Goal: Task Accomplishment & Management: Manage account settings

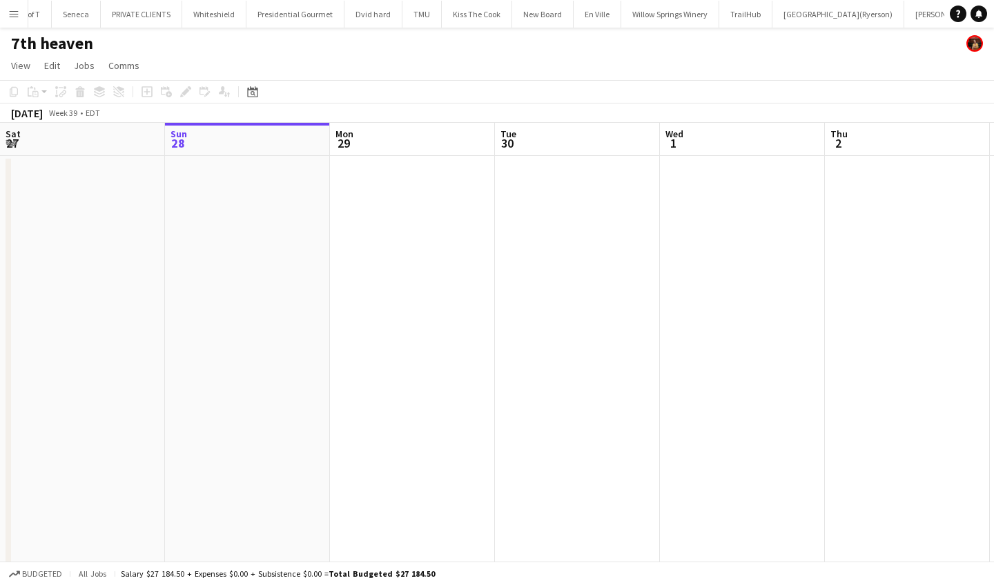
click at [12, 12] on app-icon "Menu" at bounding box center [13, 13] width 11 height 11
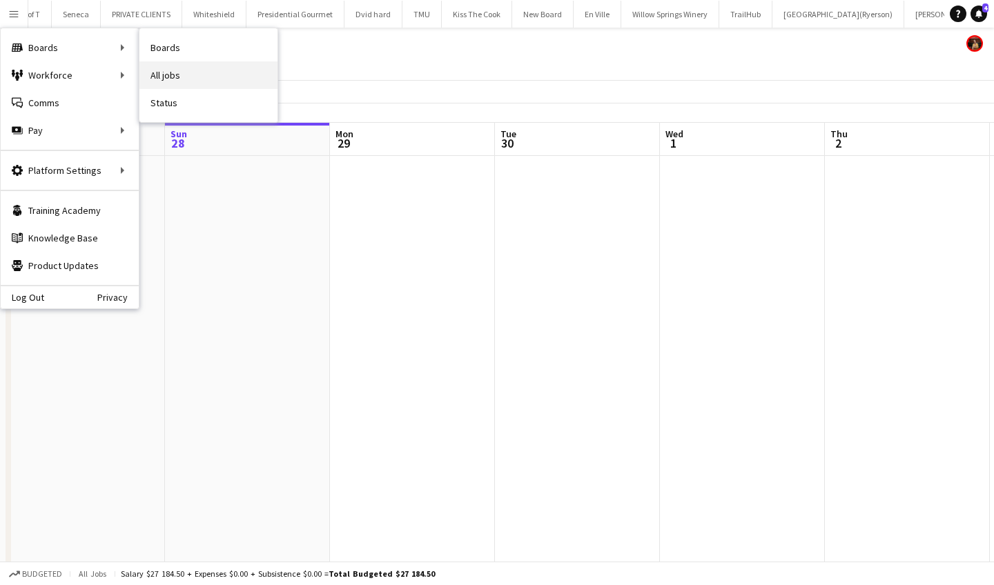
click at [188, 79] on link "All jobs" at bounding box center [208, 75] width 138 height 28
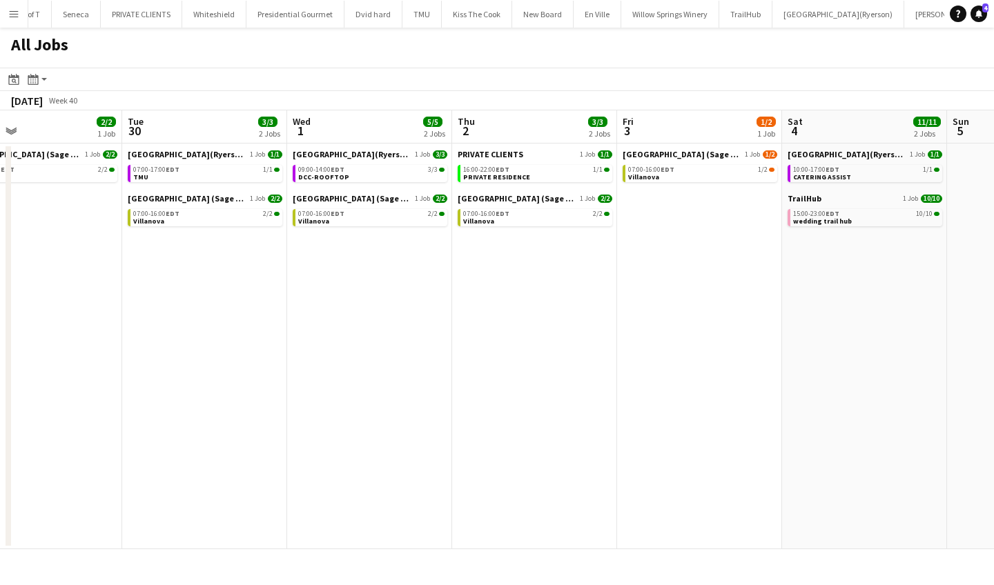
scroll to position [0, 707]
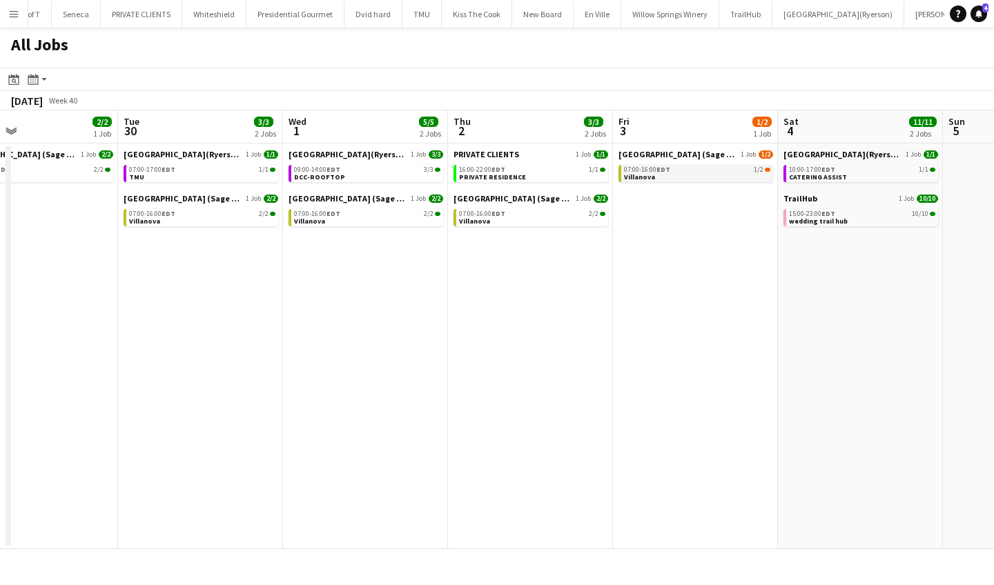
click at [672, 173] on link "07:00-16:00 EDT 1/2 Villanova" at bounding box center [697, 173] width 146 height 16
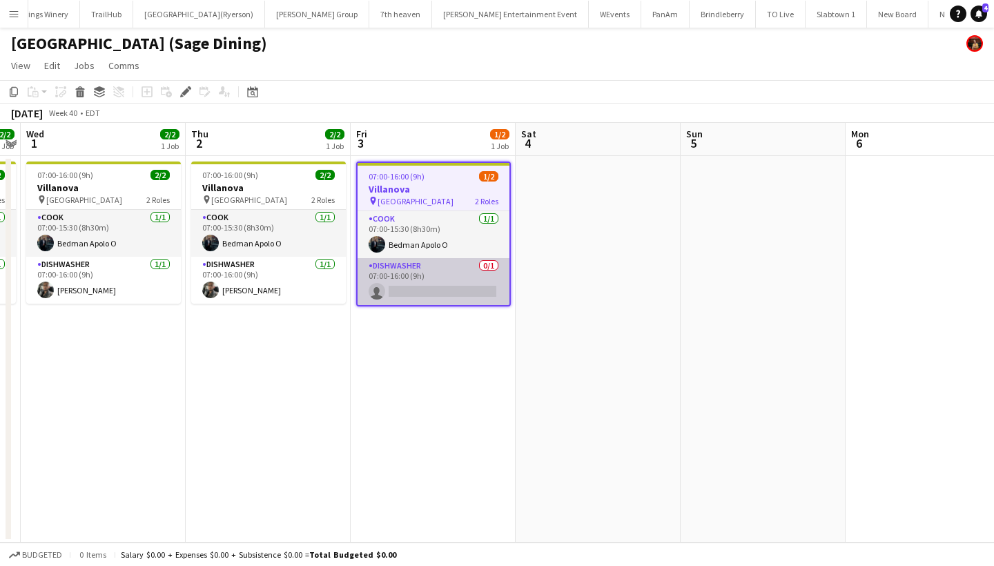
click at [427, 291] on app-card-role "DISHWASHER 0/1 07:00-16:00 (9h) single-neutral-actions" at bounding box center [434, 281] width 152 height 47
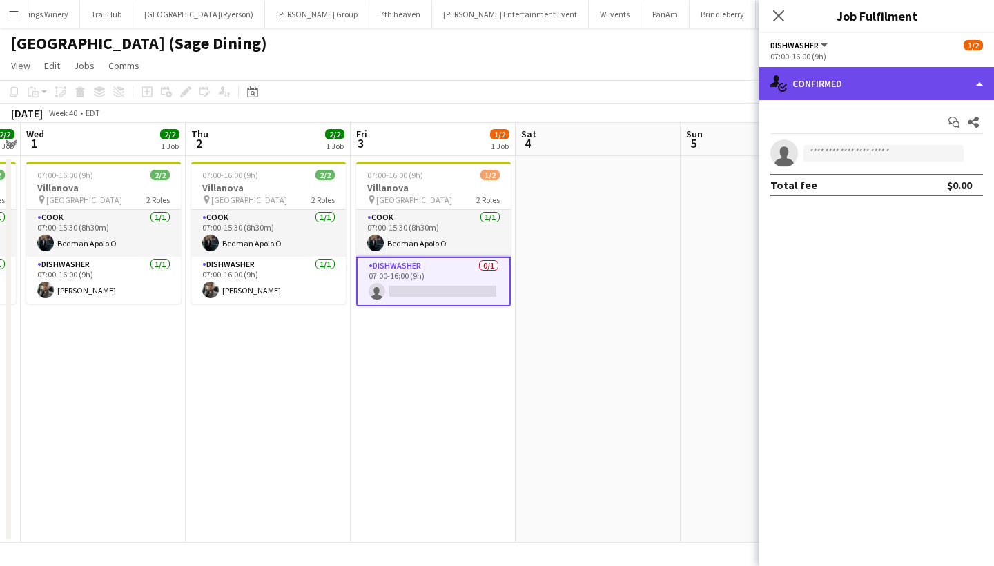
click at [832, 88] on div "single-neutral-actions-check-2 Confirmed" at bounding box center [876, 83] width 235 height 33
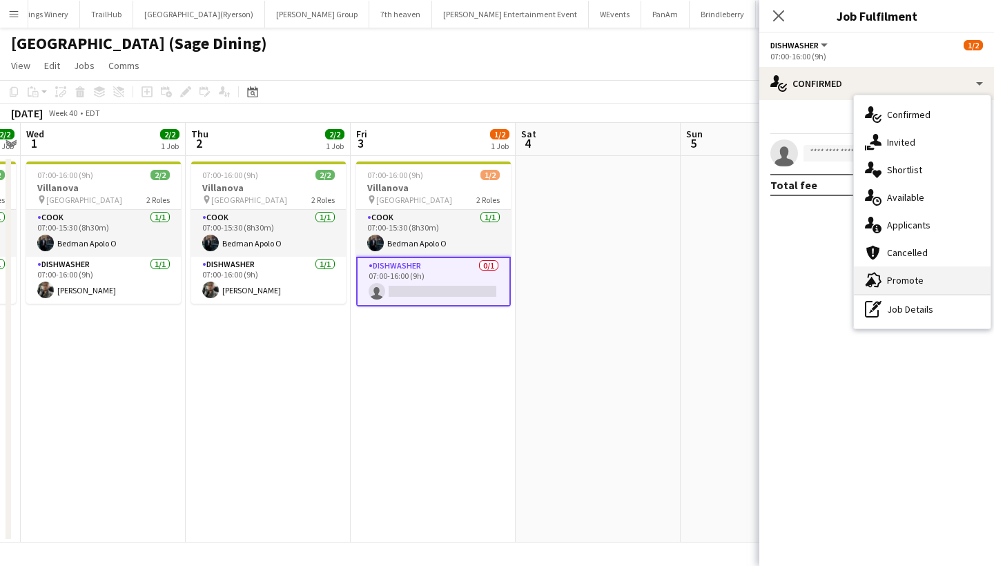
click at [930, 279] on div "advertising-megaphone Promote" at bounding box center [922, 280] width 137 height 28
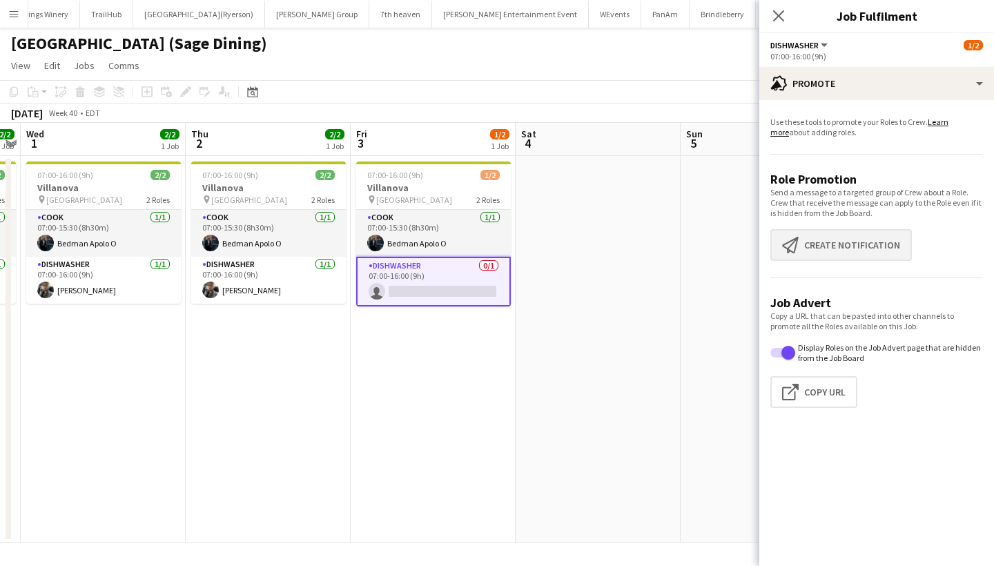
click at [853, 240] on button "Create notification Create notification" at bounding box center [841, 245] width 142 height 32
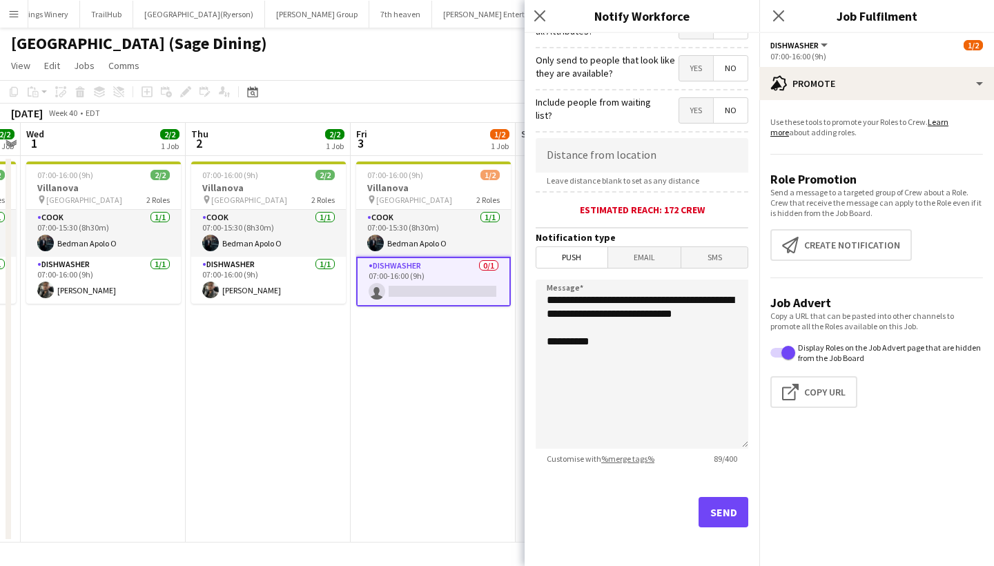
scroll to position [194, 0]
click at [732, 512] on button "Send" at bounding box center [724, 512] width 50 height 30
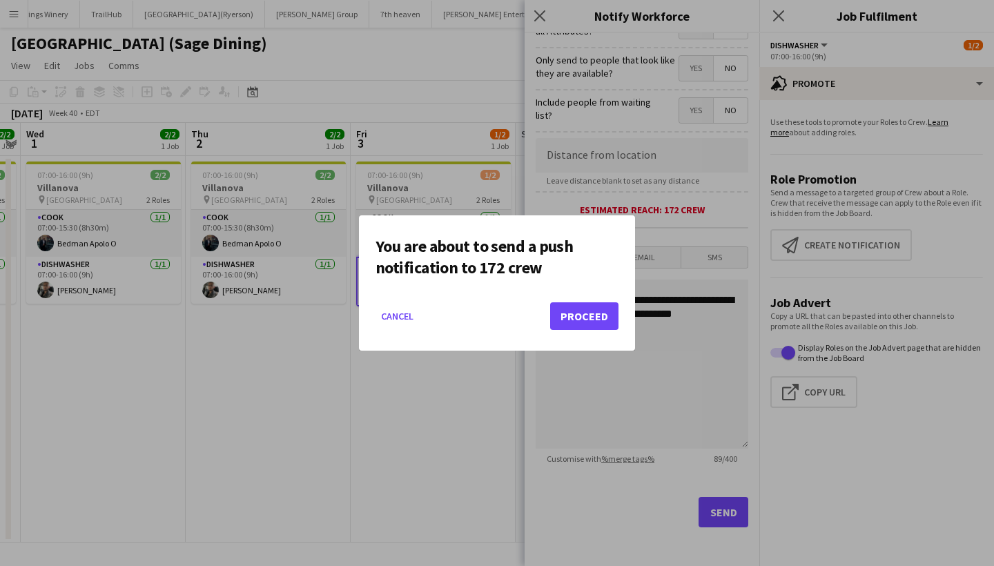
click at [586, 307] on button "Proceed" at bounding box center [584, 316] width 68 height 28
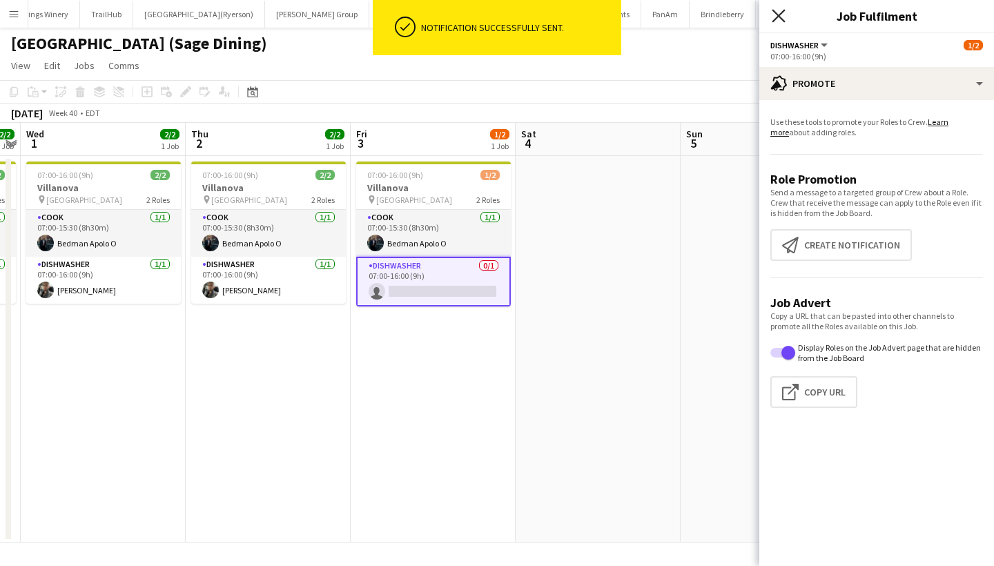
click at [775, 16] on icon "Close pop-in" at bounding box center [778, 15] width 13 height 13
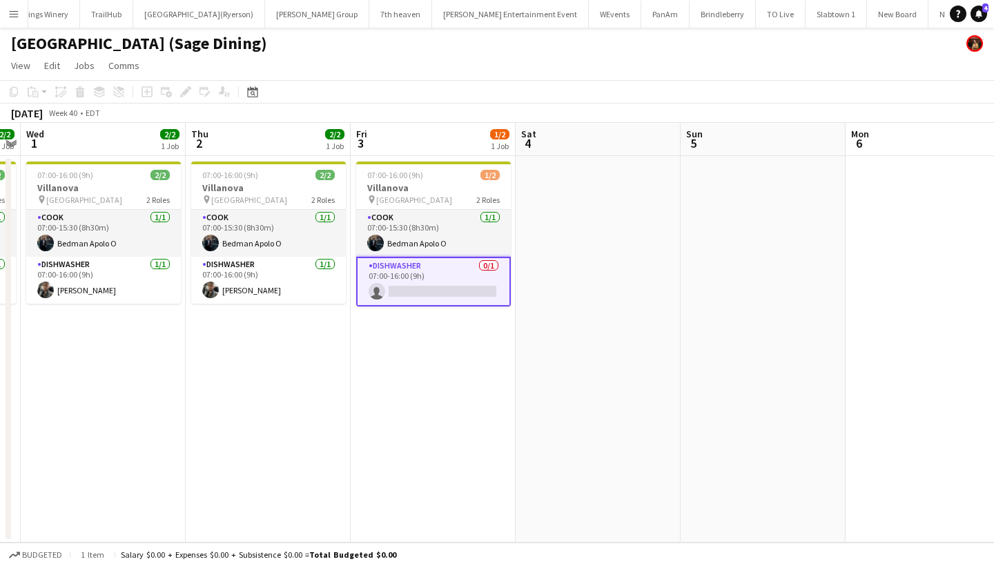
click at [13, 11] on app-icon "Menu" at bounding box center [13, 13] width 11 height 11
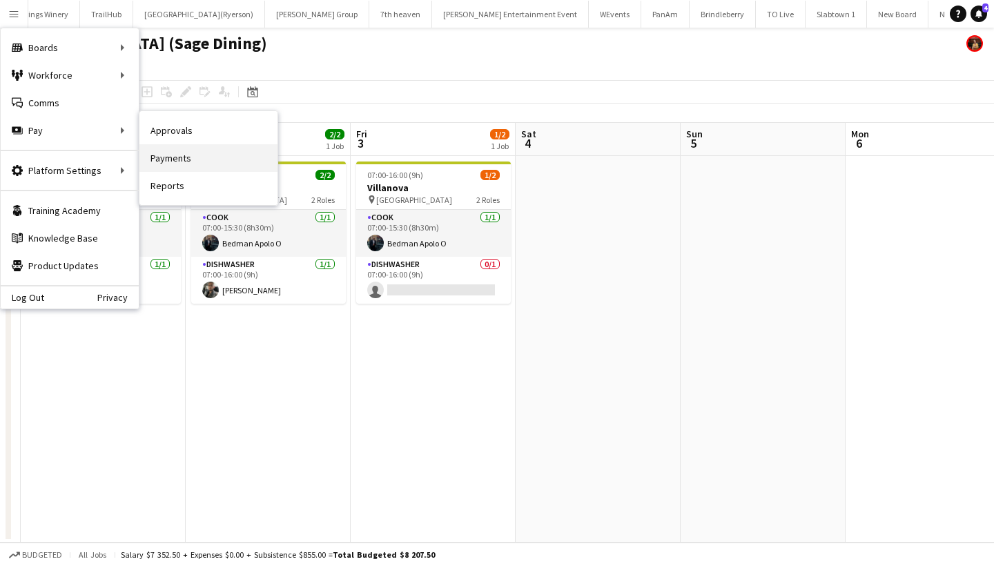
click at [193, 156] on link "Payments" at bounding box center [208, 158] width 138 height 28
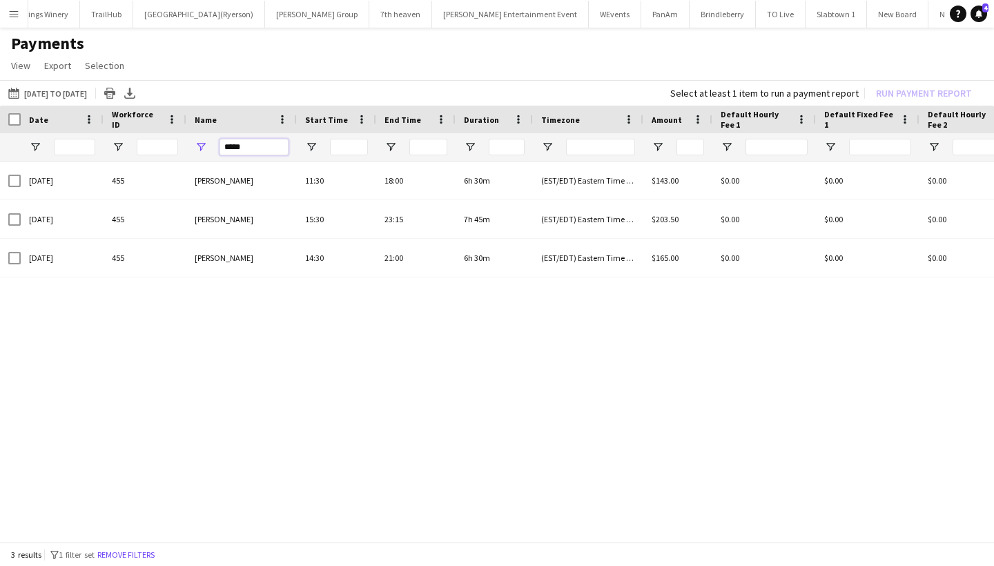
click at [266, 148] on input "*****" at bounding box center [254, 147] width 69 height 17
type input "*"
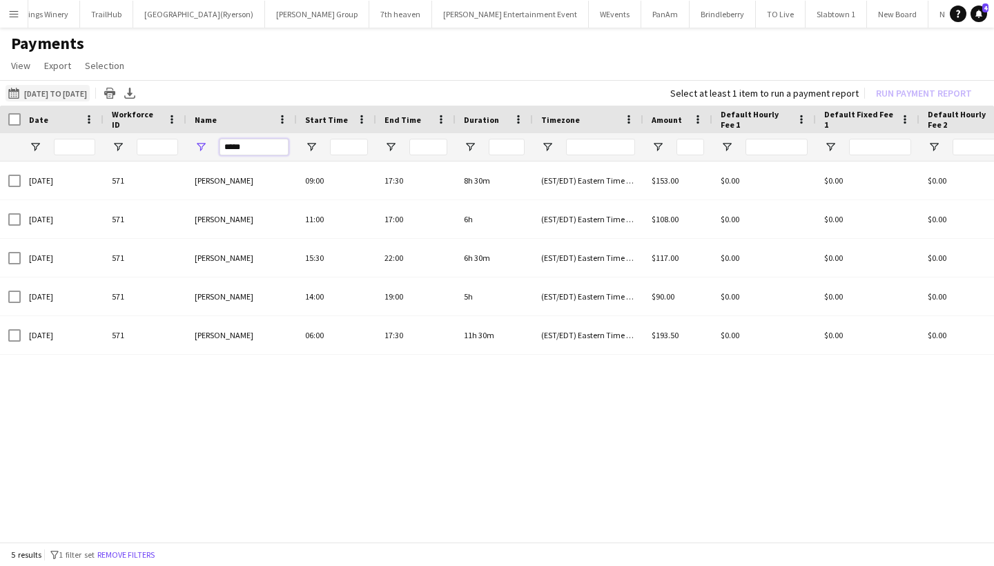
type input "*****"
click at [13, 92] on app-icon "[DATE] to [DATE]" at bounding box center [16, 93] width 16 height 11
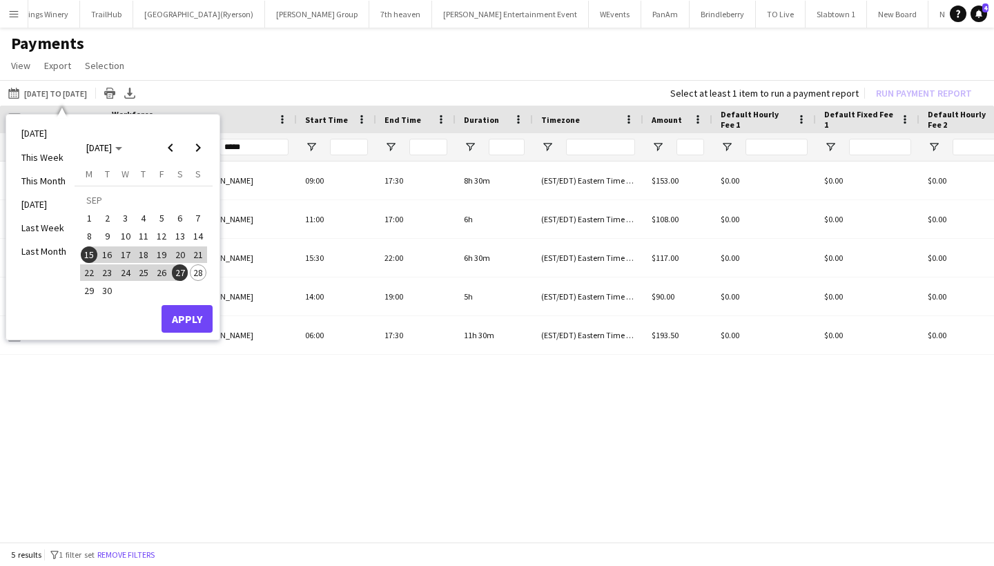
click at [88, 215] on span "1" at bounding box center [89, 218] width 17 height 17
click at [197, 273] on span "28" at bounding box center [198, 272] width 17 height 17
click at [191, 319] on button "Apply" at bounding box center [187, 319] width 51 height 28
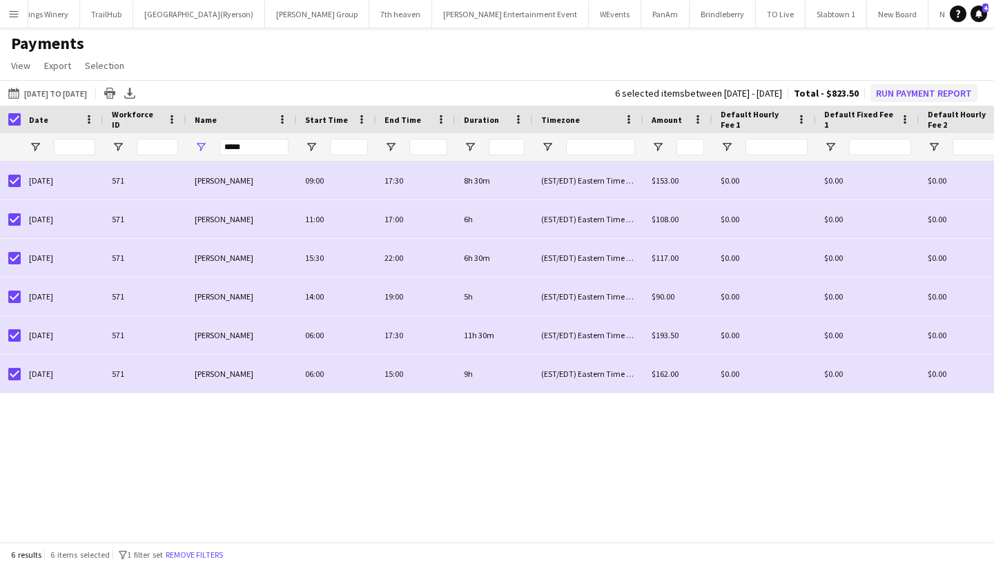
click at [898, 88] on button "Run Payment Report" at bounding box center [923, 93] width 107 height 18
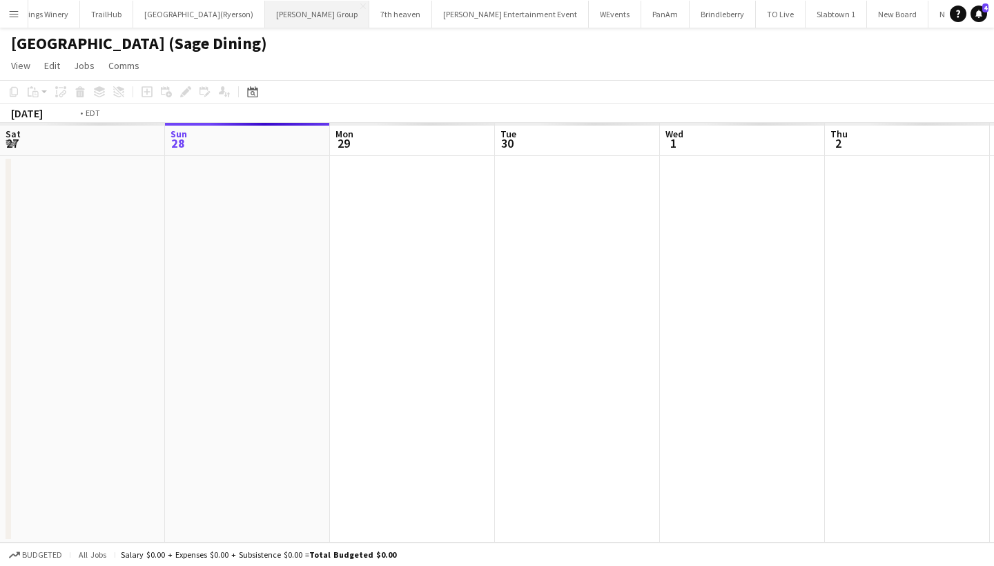
scroll to position [0, 474]
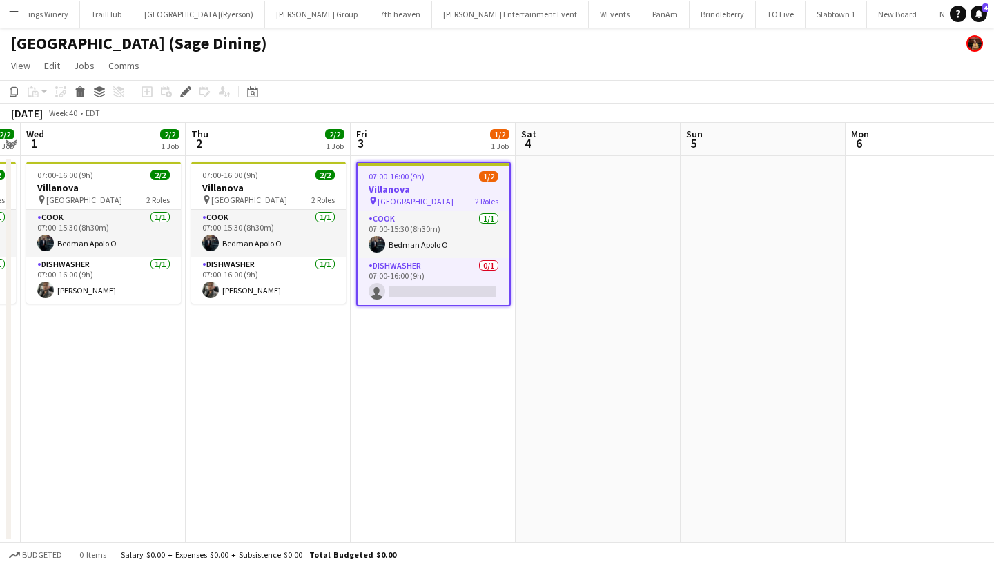
click at [17, 11] on app-icon "Menu" at bounding box center [13, 13] width 11 height 11
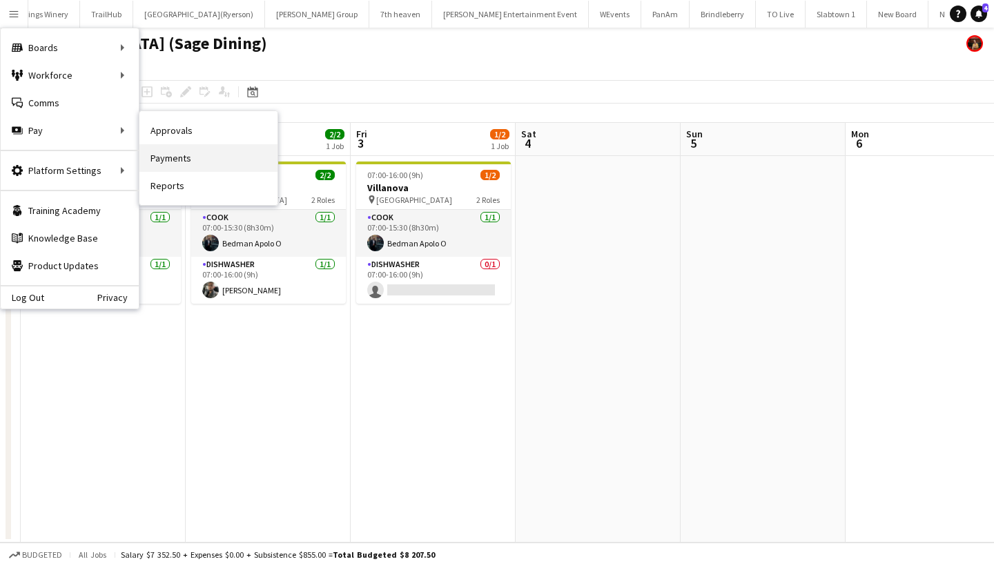
click at [198, 160] on link "Payments" at bounding box center [208, 158] width 138 height 28
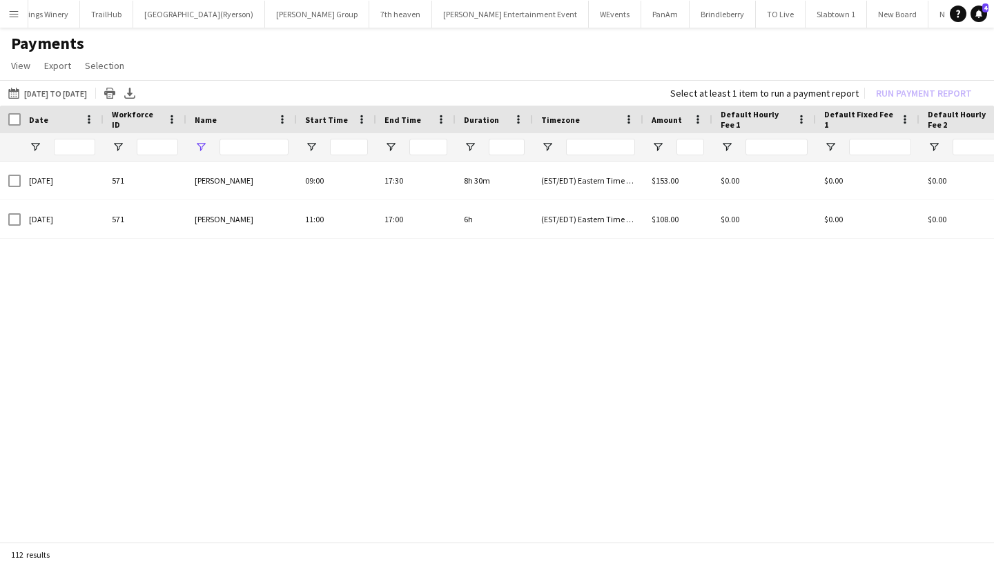
type input "*****"
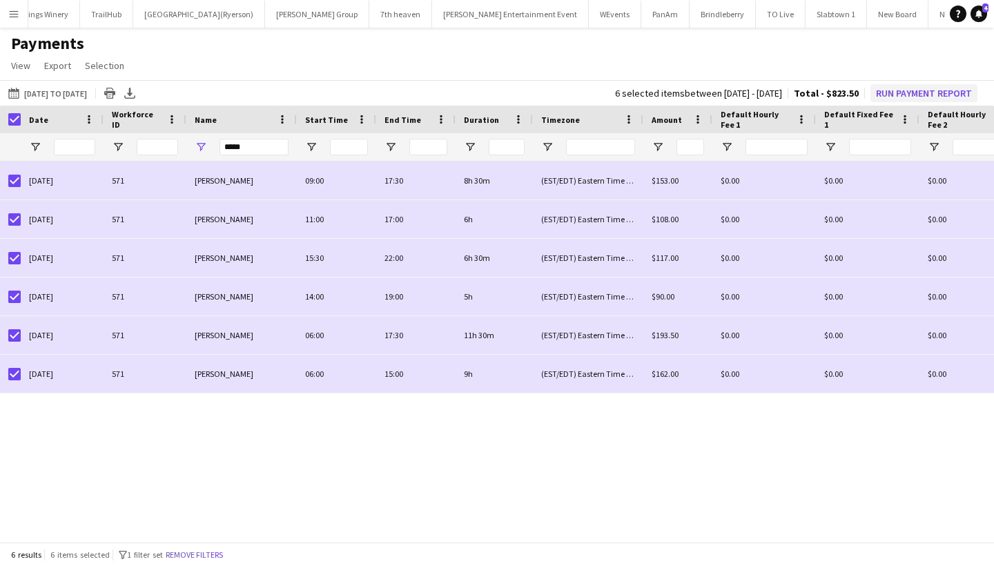
click at [925, 95] on button "Run Payment Report" at bounding box center [923, 93] width 107 height 18
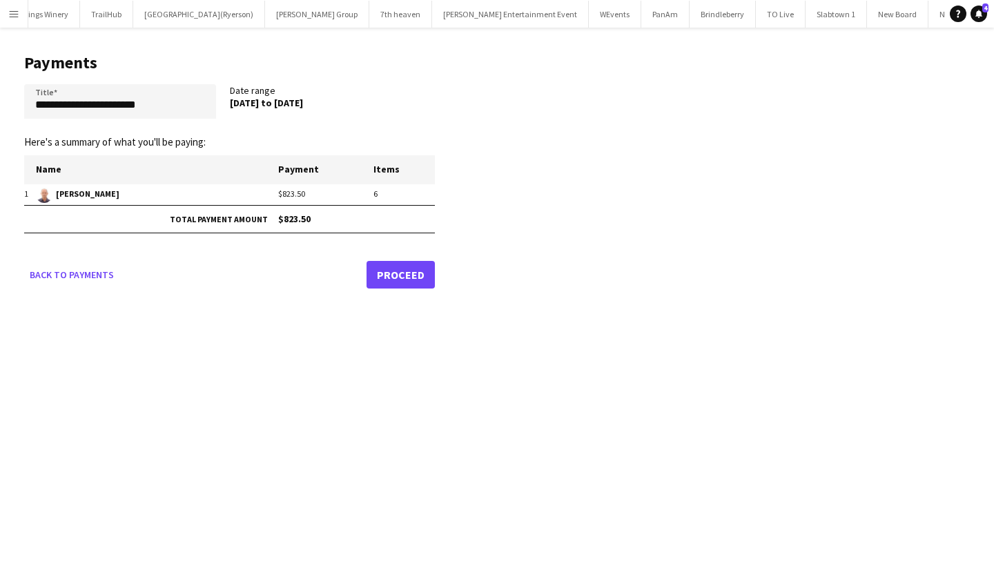
click at [406, 275] on link "Proceed" at bounding box center [401, 275] width 68 height 28
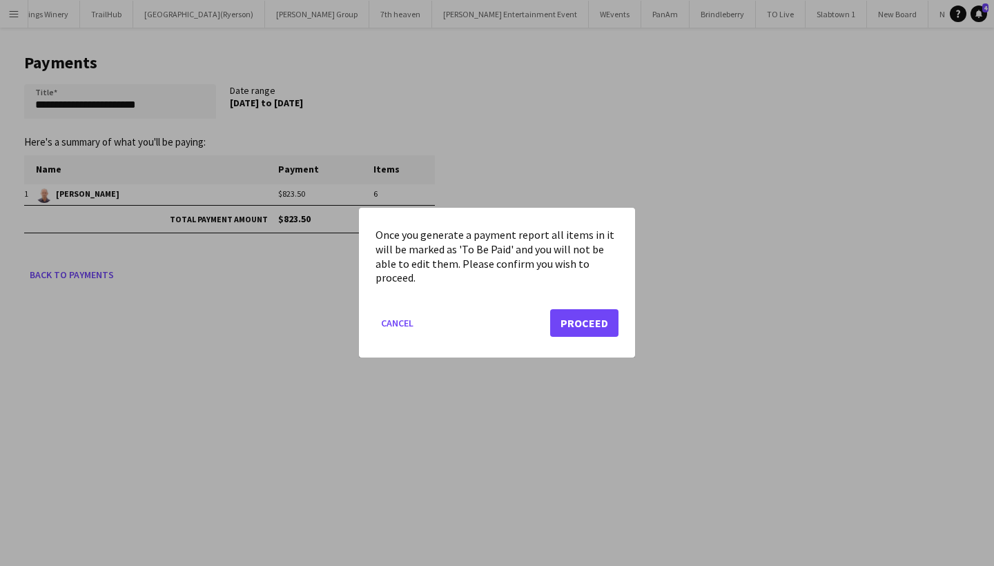
click at [586, 324] on button "Proceed" at bounding box center [584, 324] width 68 height 28
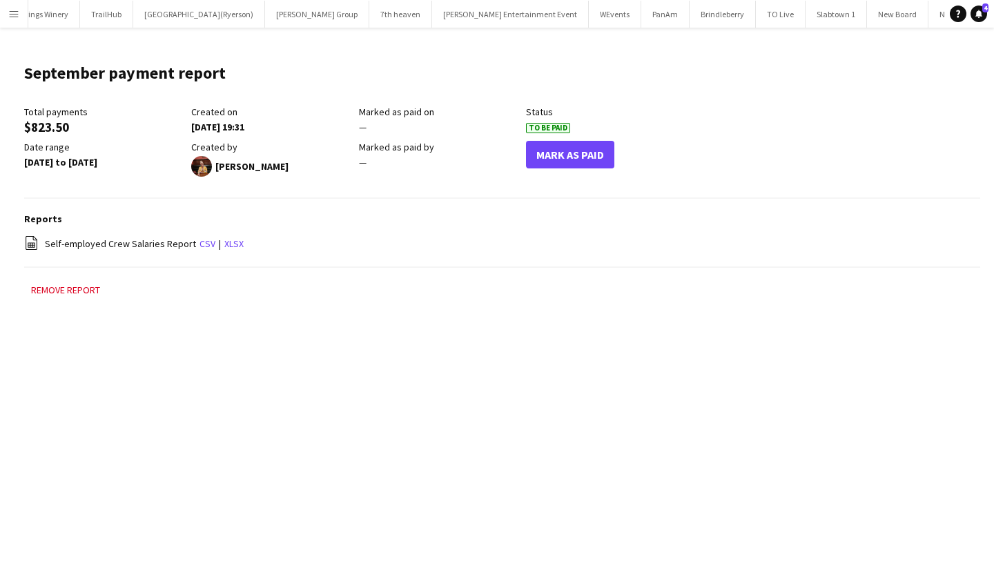
click at [569, 155] on button "Mark As Paid" at bounding box center [570, 155] width 88 height 28
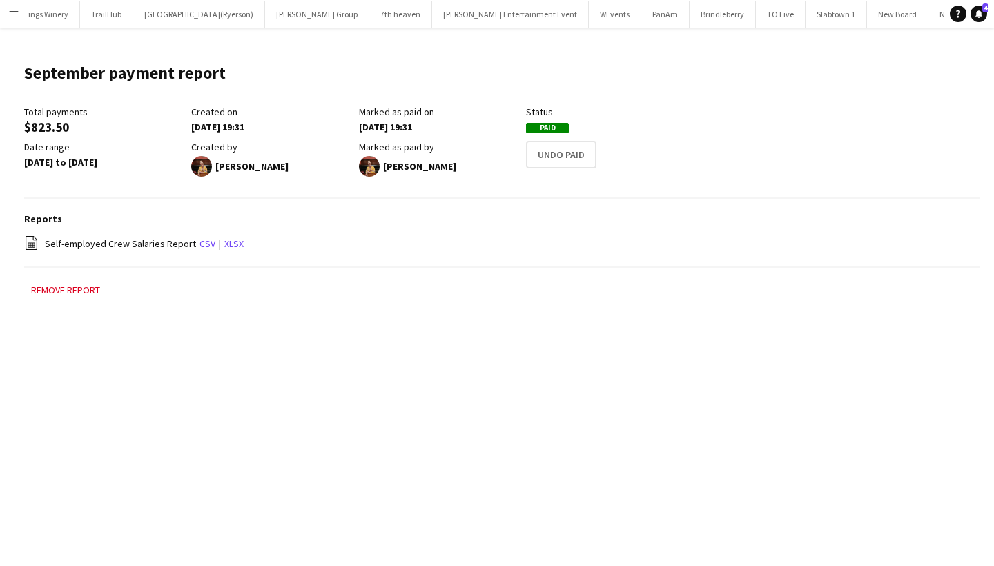
click at [16, 10] on app-icon "Menu" at bounding box center [13, 13] width 11 height 11
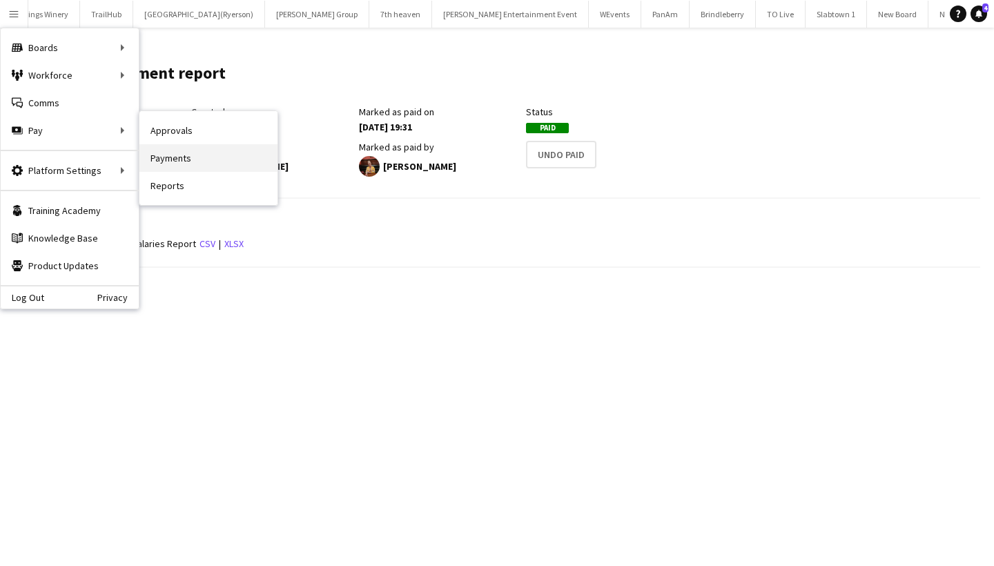
click at [197, 155] on link "Payments" at bounding box center [208, 158] width 138 height 28
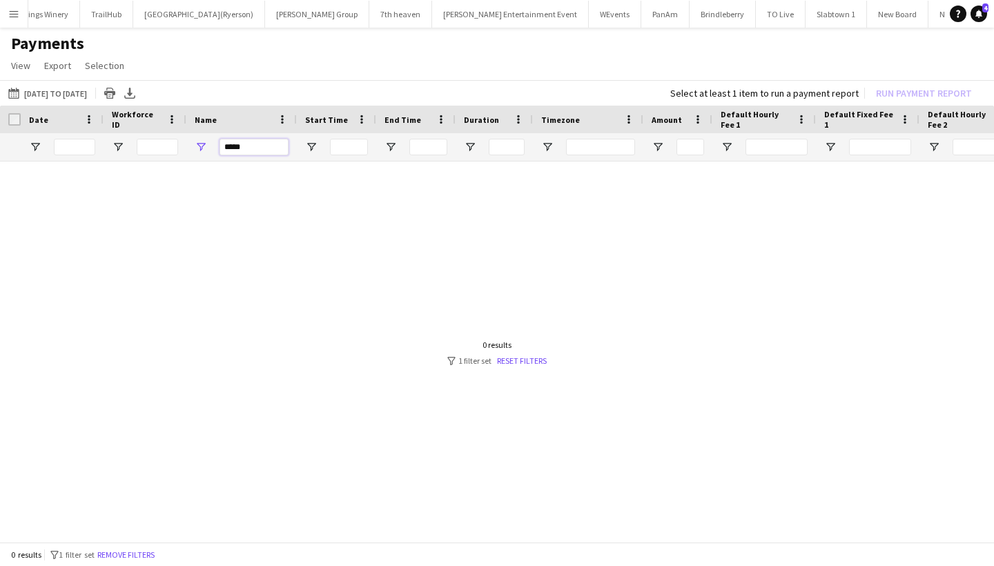
click at [268, 155] on input "*****" at bounding box center [254, 147] width 69 height 17
type input "*"
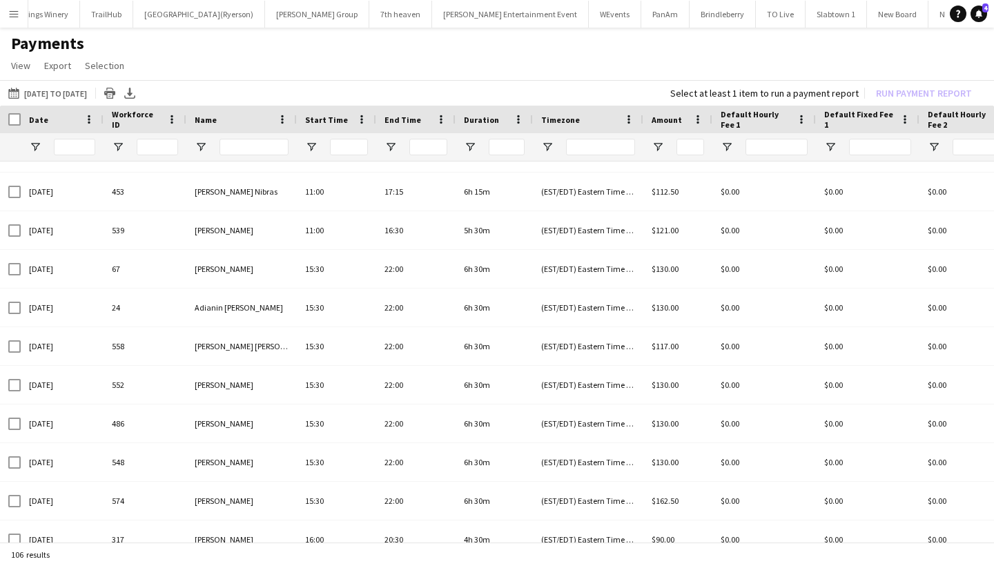
scroll to position [517, 0]
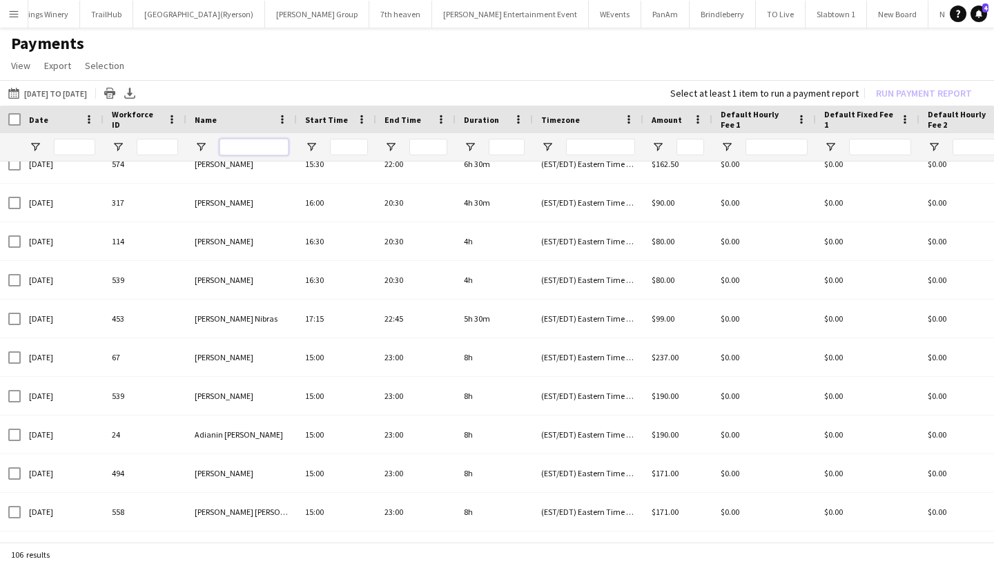
click at [250, 149] on input "Name Filter Input" at bounding box center [254, 147] width 69 height 17
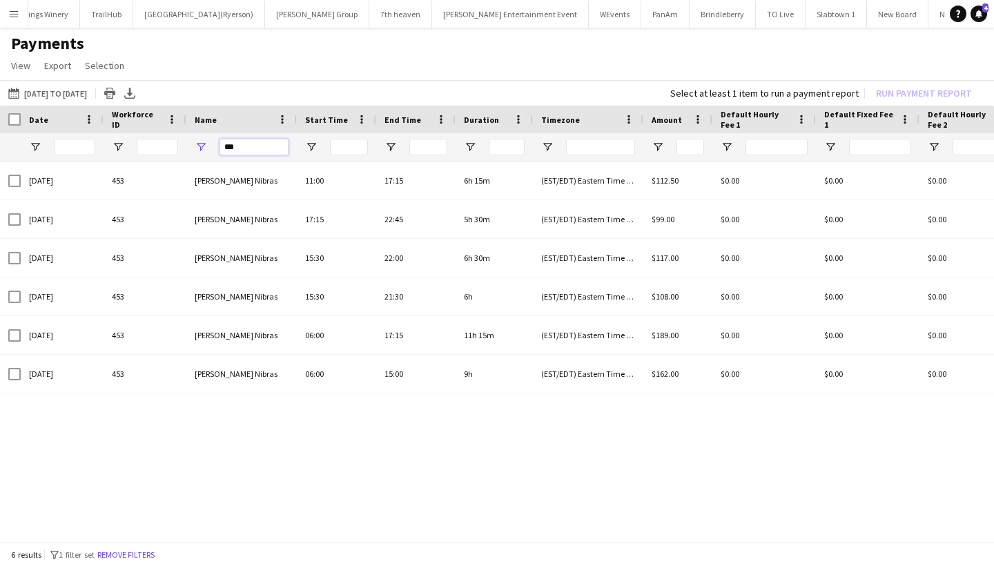
type input "***"
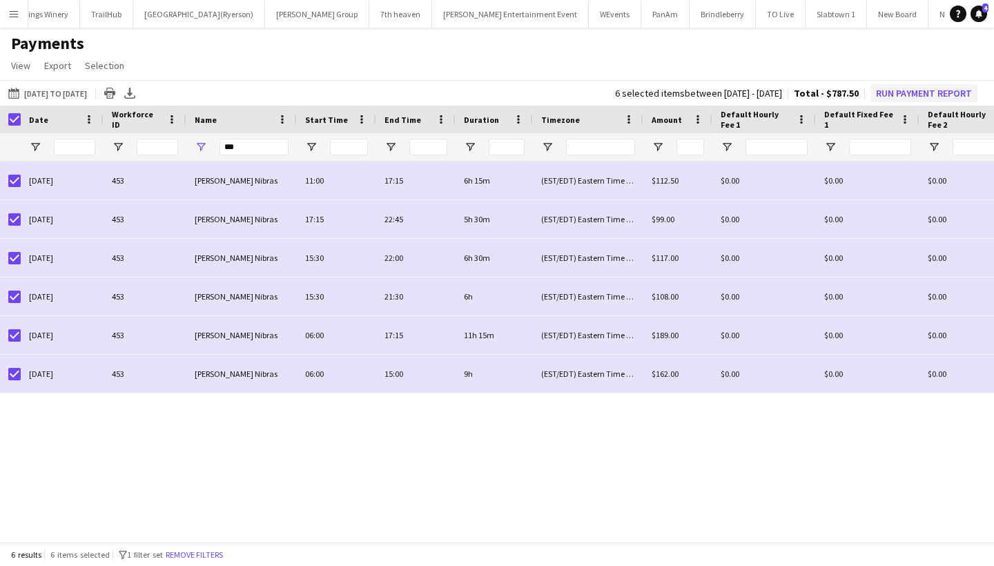
click at [897, 93] on button "Run Payment Report" at bounding box center [923, 93] width 107 height 18
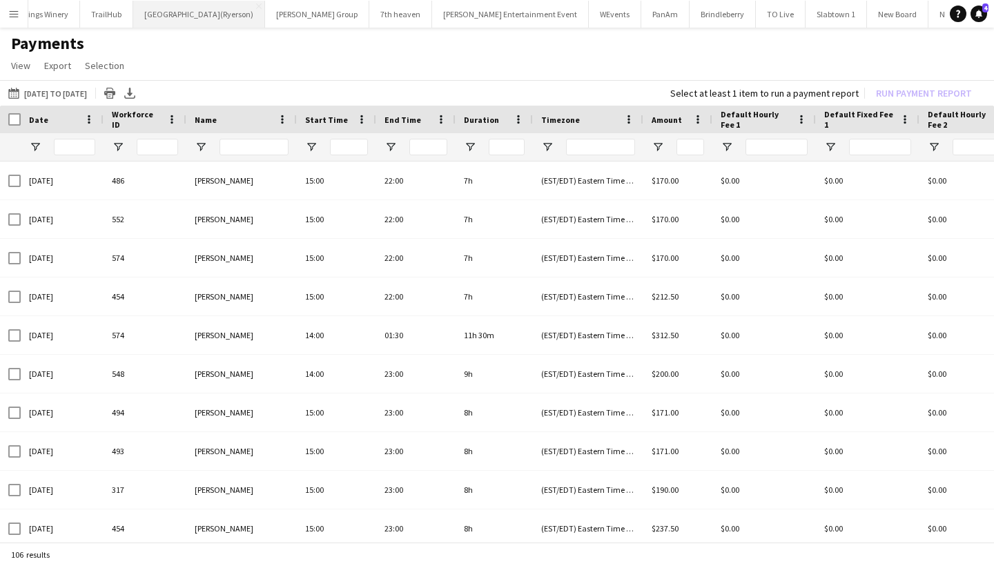
type input "***"
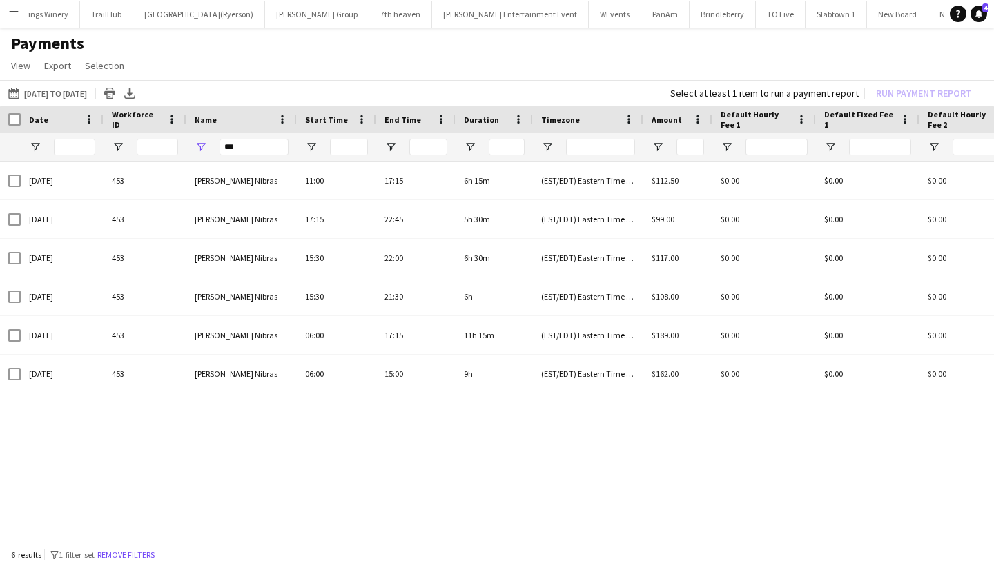
click at [12, 15] on app-icon "Menu" at bounding box center [13, 13] width 11 height 11
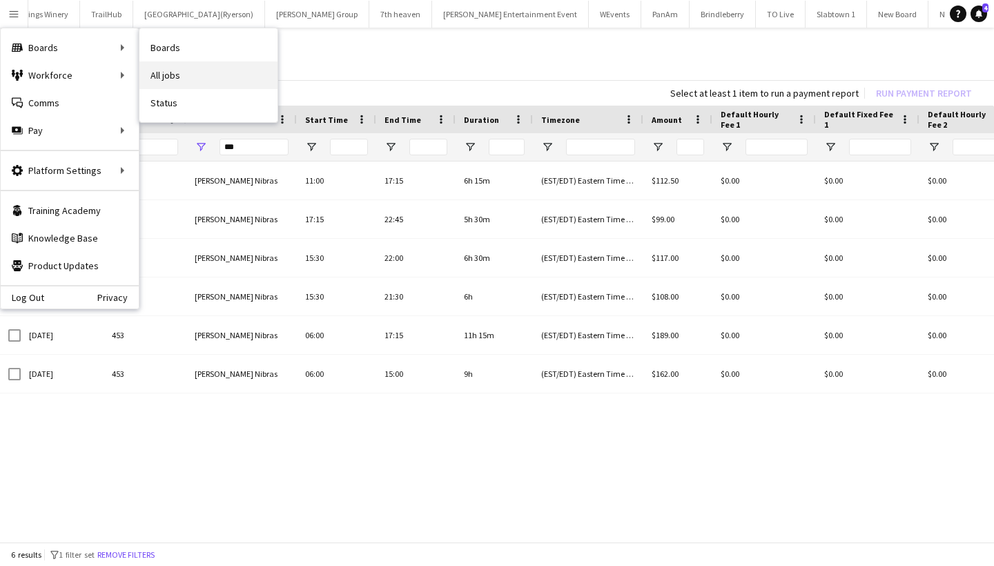
click at [181, 68] on link "All jobs" at bounding box center [208, 75] width 138 height 28
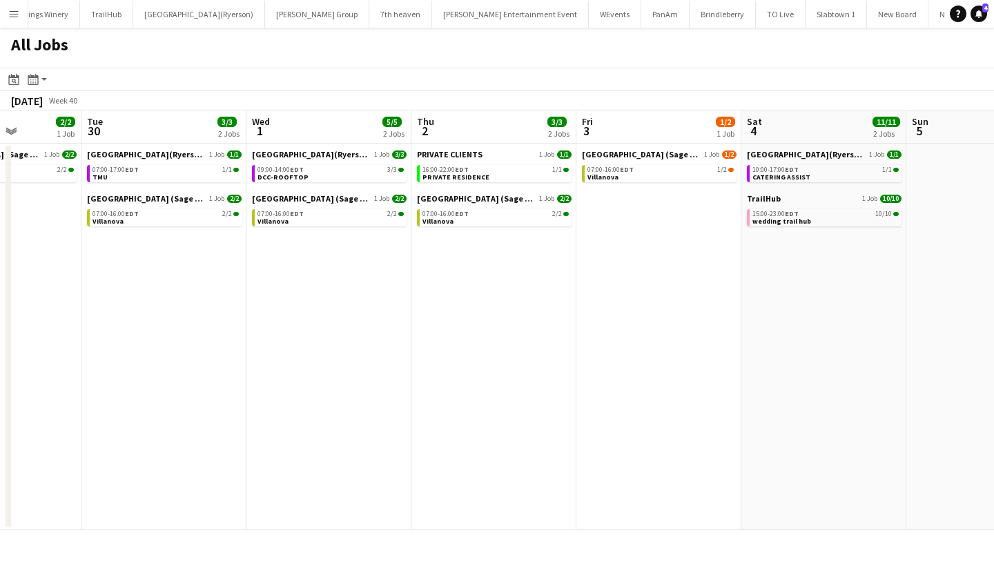
scroll to position [0, 414]
